Goal: Information Seeking & Learning: Check status

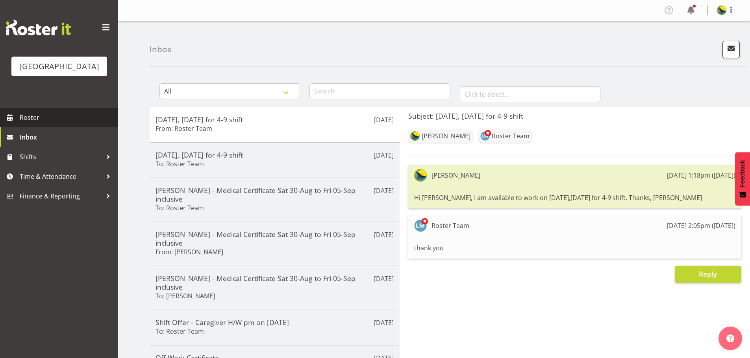
click at [25, 124] on span "Roster" at bounding box center [67, 118] width 94 height 12
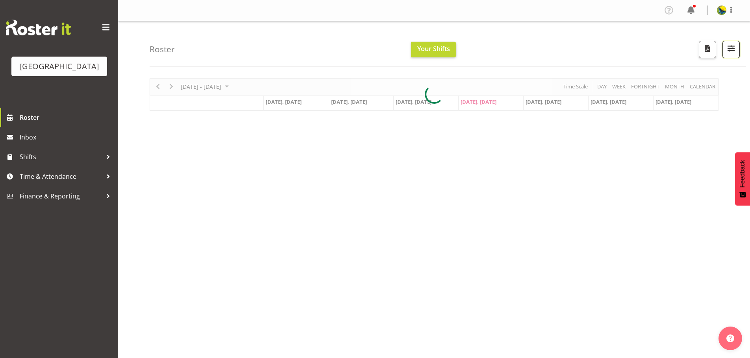
click at [729, 50] on span "button" at bounding box center [731, 48] width 10 height 10
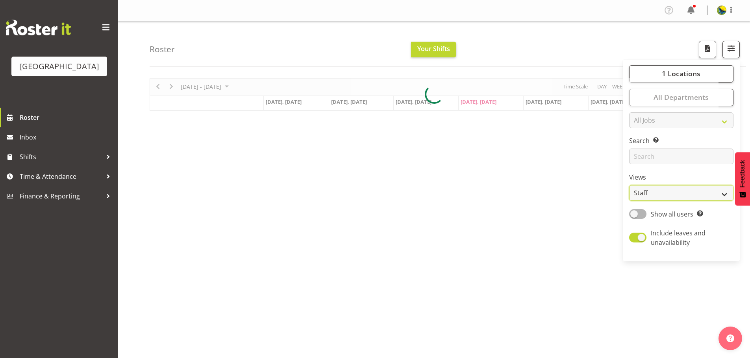
click at [707, 201] on select "Staff Role Shift - Horizontal Shift - Vertical Staff - Location" at bounding box center [681, 193] width 104 height 16
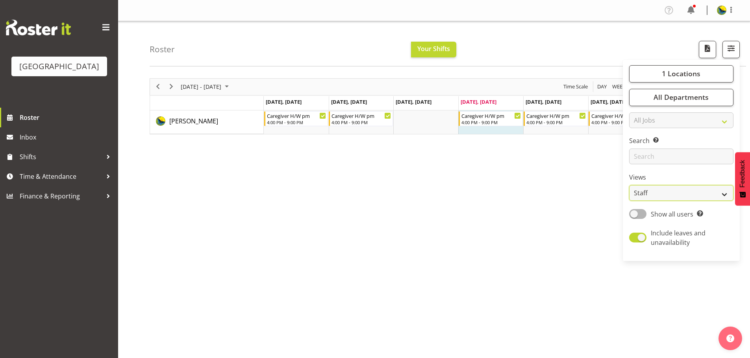
select select "shift"
click at [629, 201] on select "Staff Role Shift - Horizontal Shift - Vertical Staff - Location" at bounding box center [681, 193] width 104 height 16
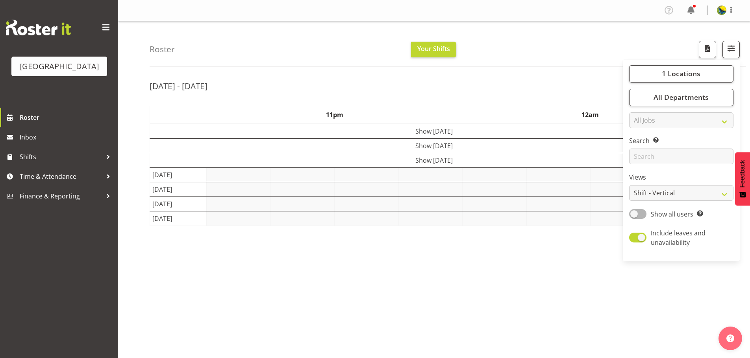
click at [563, 48] on div "Roster Your Shifts 1 Locations [GEOGRAPHIC_DATA] Kitchen [GEOGRAPHIC_DATA] Sele…" at bounding box center [448, 43] width 596 height 45
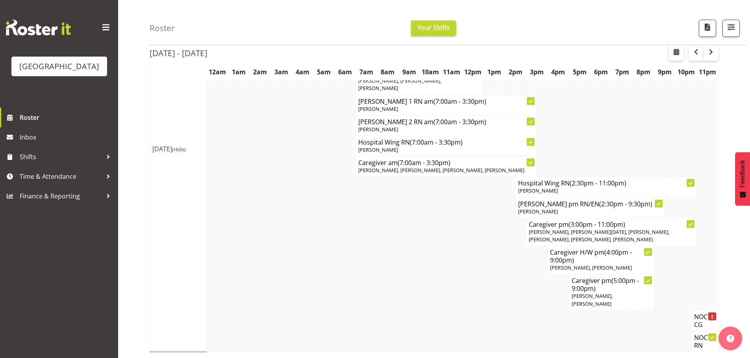
scroll to position [1231, 0]
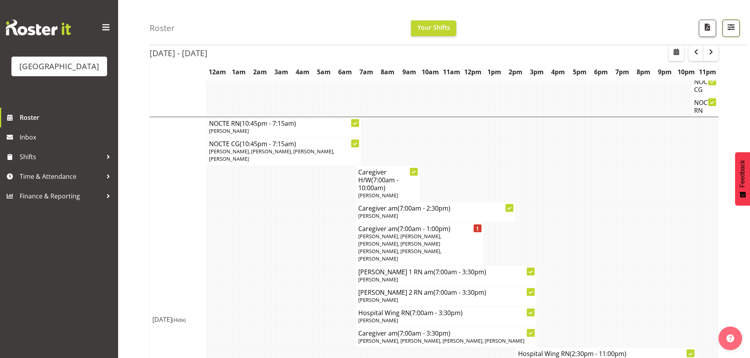
click at [727, 28] on span "button" at bounding box center [731, 27] width 10 height 10
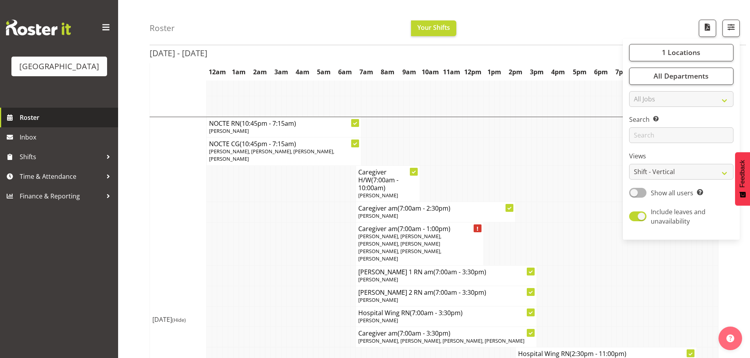
click at [41, 124] on span "Roster" at bounding box center [67, 118] width 94 height 12
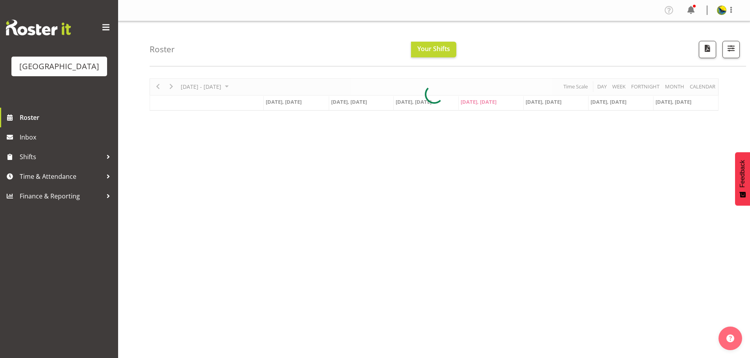
click at [696, 92] on div at bounding box center [434, 94] width 569 height 33
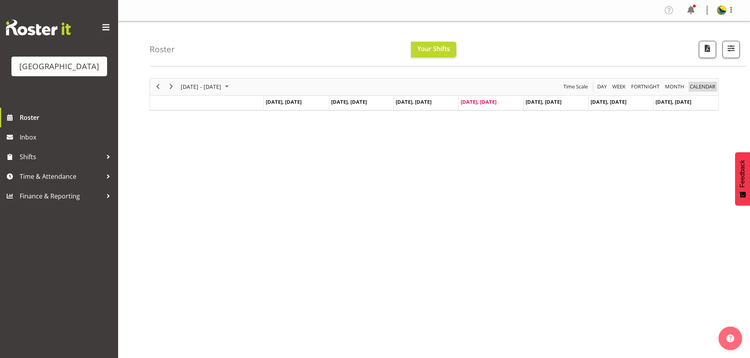
click at [697, 89] on span "calendar" at bounding box center [702, 87] width 27 height 10
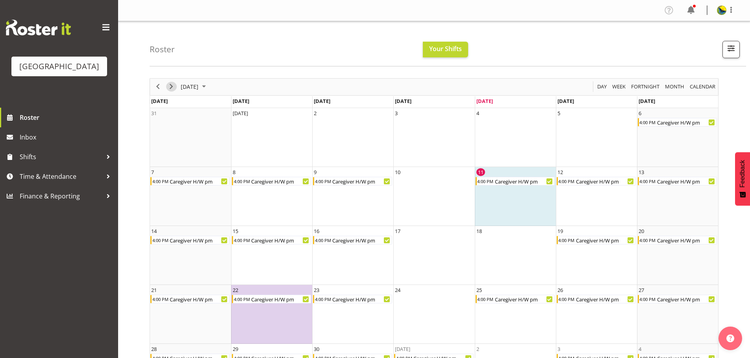
click at [171, 92] on span "Next" at bounding box center [170, 87] width 9 height 10
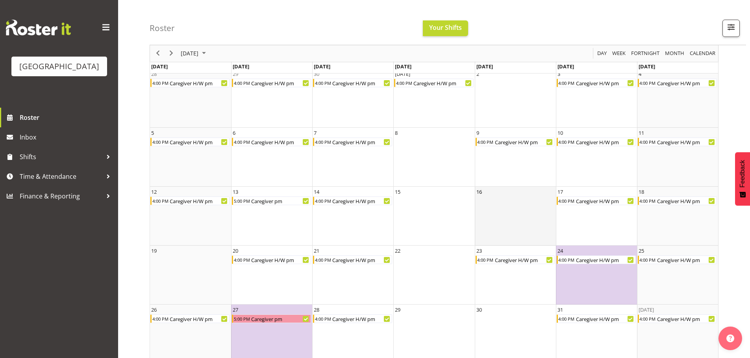
scroll to position [55, 0]
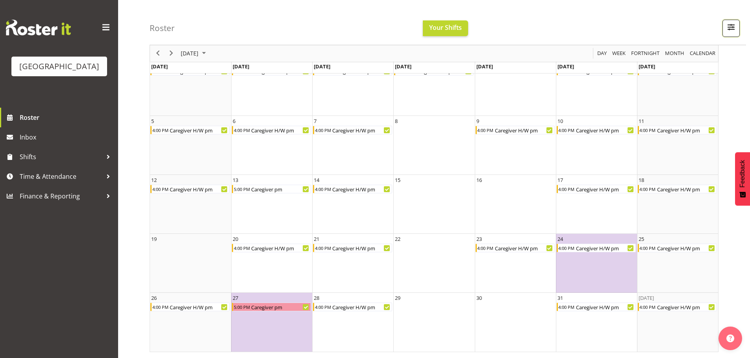
click at [732, 23] on span "button" at bounding box center [731, 27] width 10 height 10
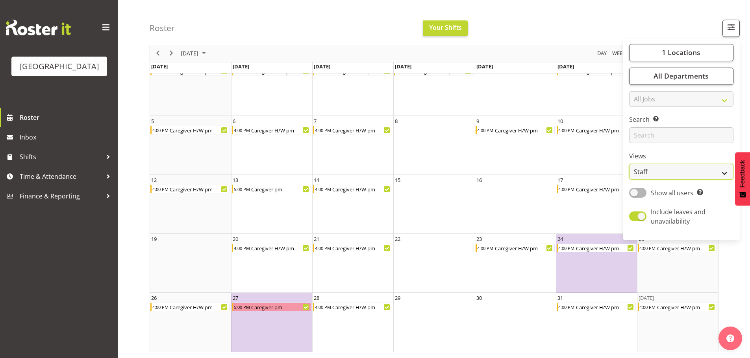
click at [710, 180] on select "Staff Role Shift - Horizontal Shift - Vertical Staff - Location" at bounding box center [681, 172] width 104 height 16
select select "shiftH"
click at [629, 180] on select "Staff Role Shift - Horizontal Shift - Vertical Staff - Location" at bounding box center [681, 172] width 104 height 16
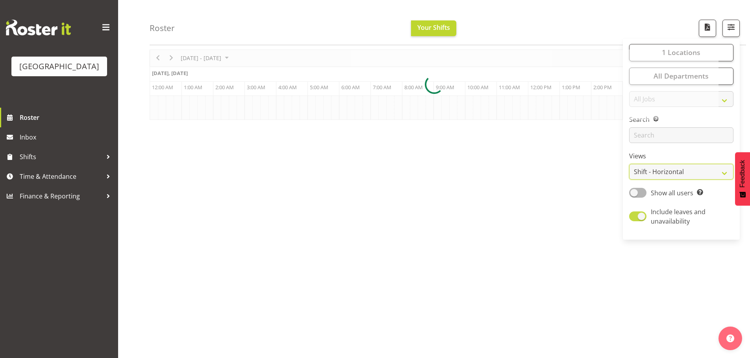
scroll to position [32, 0]
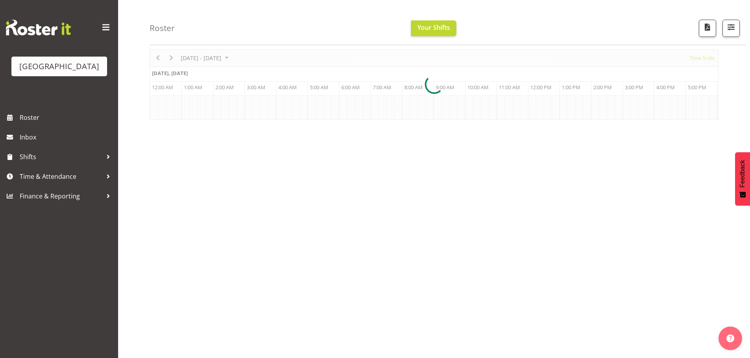
scroll to position [32, 0]
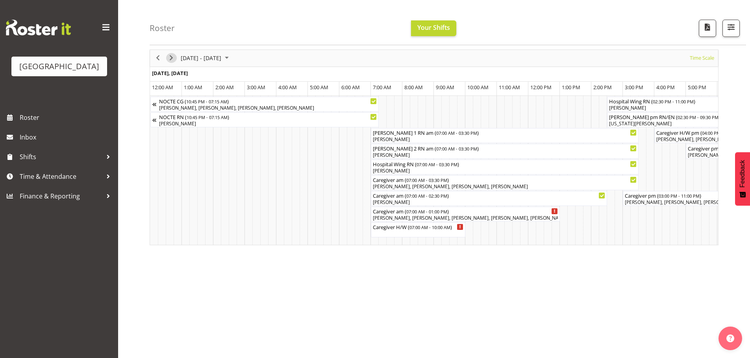
click at [175, 59] on span "Next" at bounding box center [170, 58] width 9 height 10
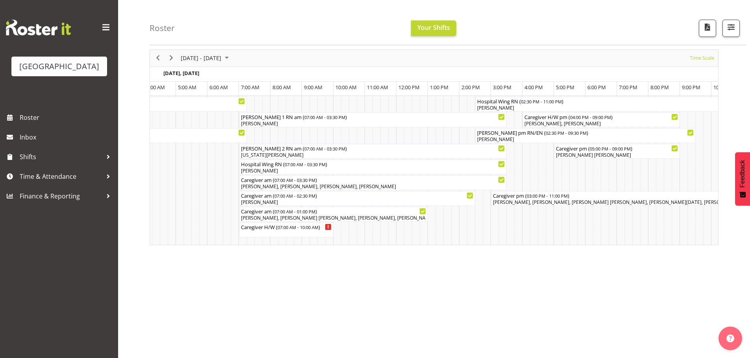
scroll to position [0, 4721]
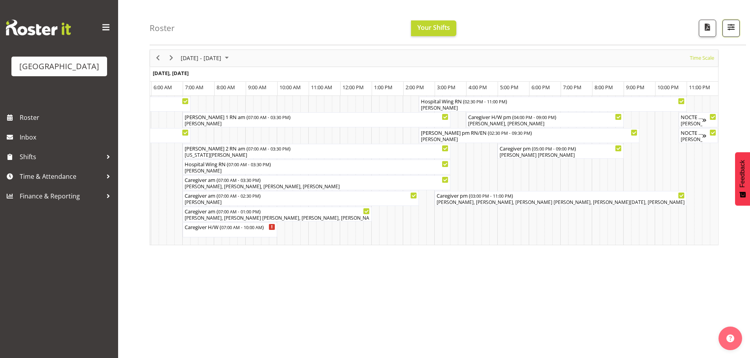
click at [734, 31] on span "button" at bounding box center [731, 27] width 10 height 10
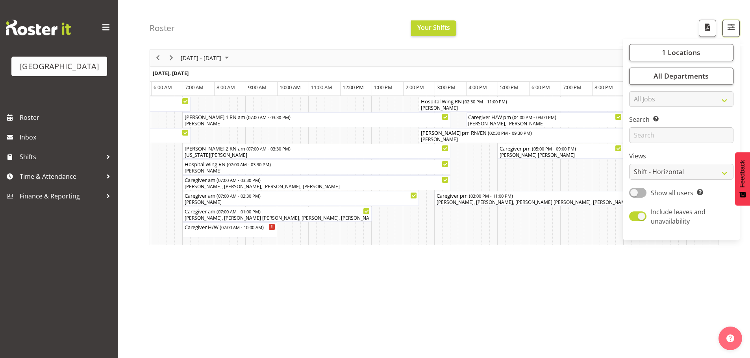
scroll to position [0, 0]
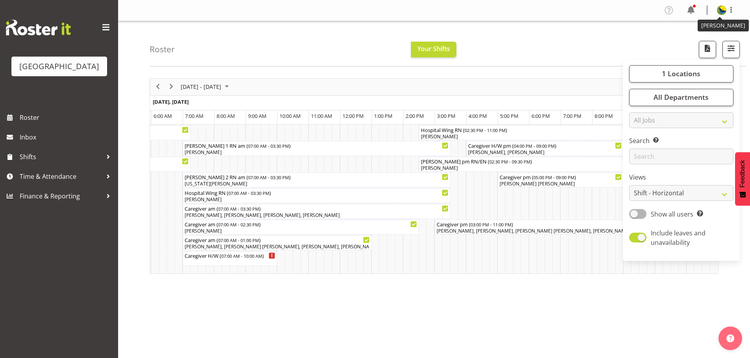
click at [723, 10] on img at bounding box center [721, 10] width 9 height 9
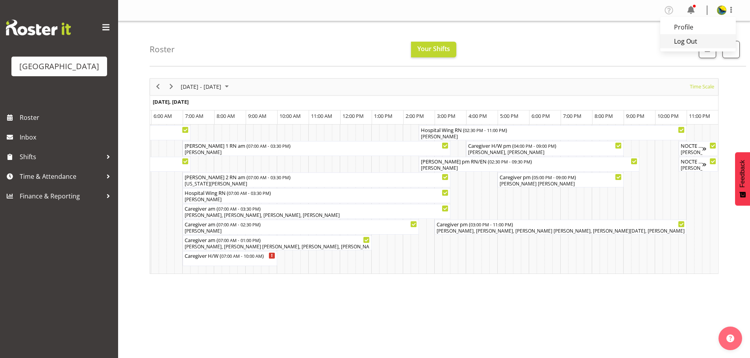
click at [707, 48] on link "Log Out" at bounding box center [698, 41] width 76 height 14
